Goal: Browse casually: Explore the website without a specific task or goal

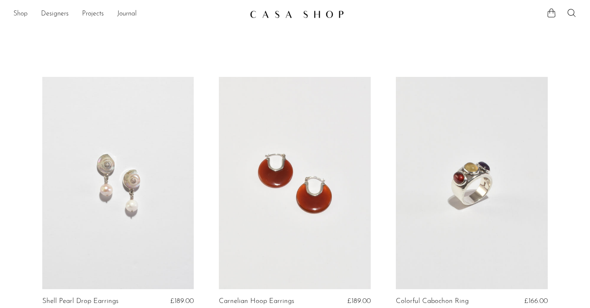
click at [21, 16] on link "Shop" at bounding box center [20, 14] width 14 height 11
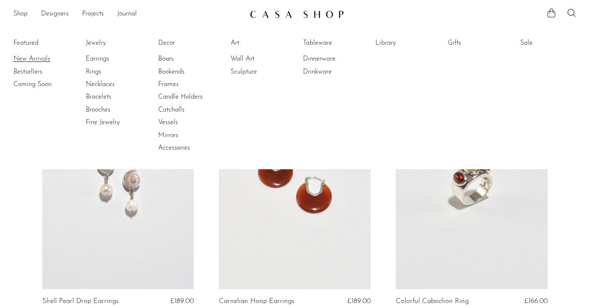
click at [28, 59] on link "New Arrivals" at bounding box center [44, 58] width 63 height 9
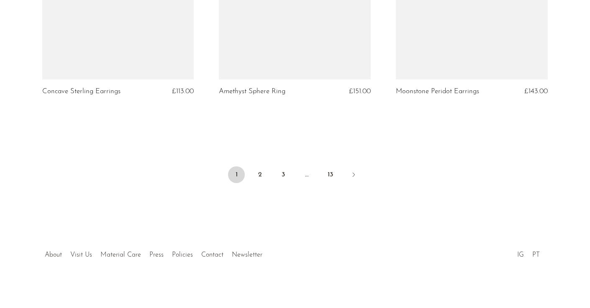
scroll to position [2980, 0]
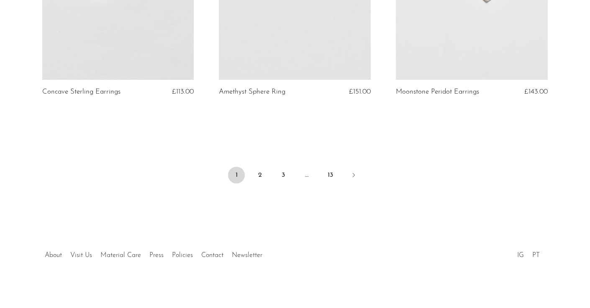
click at [261, 181] on li "2" at bounding box center [260, 176] width 17 height 18
click at [261, 177] on link "2" at bounding box center [260, 175] width 17 height 17
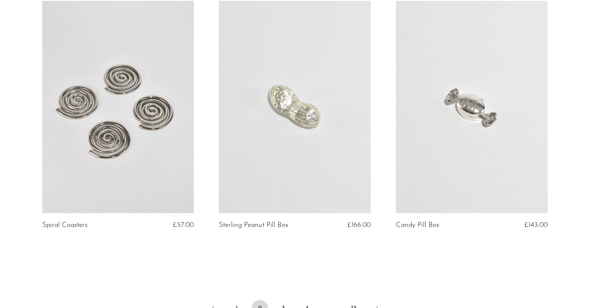
scroll to position [2914, 0]
